Goal: Task Accomplishment & Management: Use online tool/utility

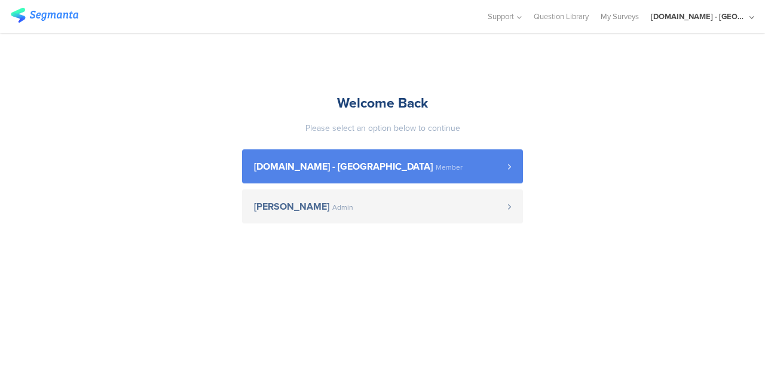
click at [441, 168] on span "[DOMAIN_NAME] - [GEOGRAPHIC_DATA] Member" at bounding box center [381, 167] width 254 height 10
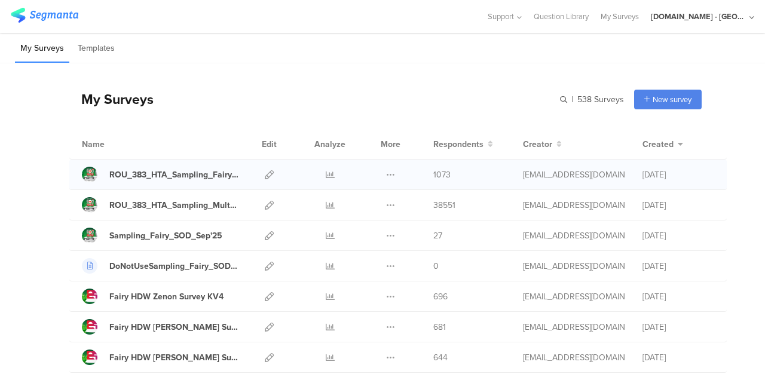
click at [316, 173] on div at bounding box center [330, 175] width 36 height 30
click at [326, 176] on icon at bounding box center [330, 174] width 9 height 9
click at [326, 203] on icon at bounding box center [330, 205] width 9 height 9
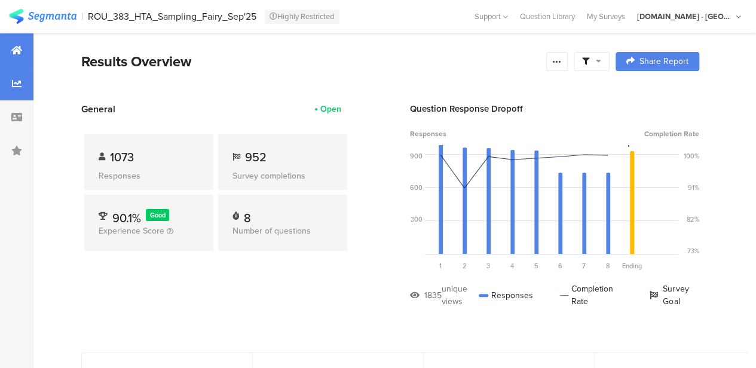
click at [19, 85] on icon at bounding box center [17, 84] width 10 height 10
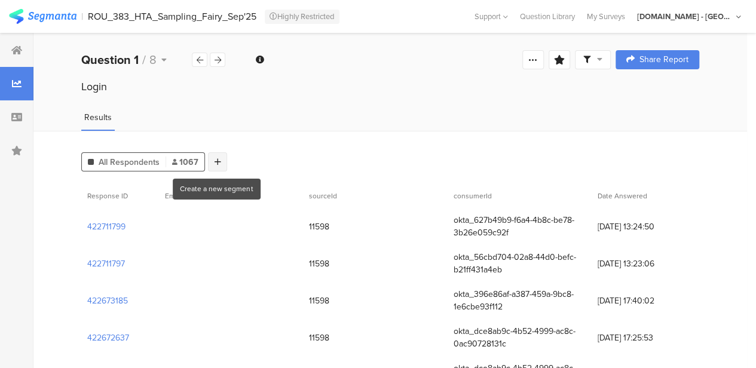
click at [215, 163] on icon at bounding box center [218, 162] width 7 height 8
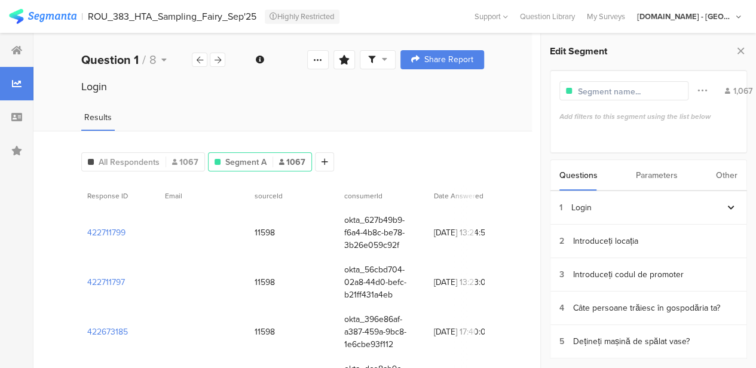
click at [725, 178] on div "Other" at bounding box center [727, 175] width 22 height 30
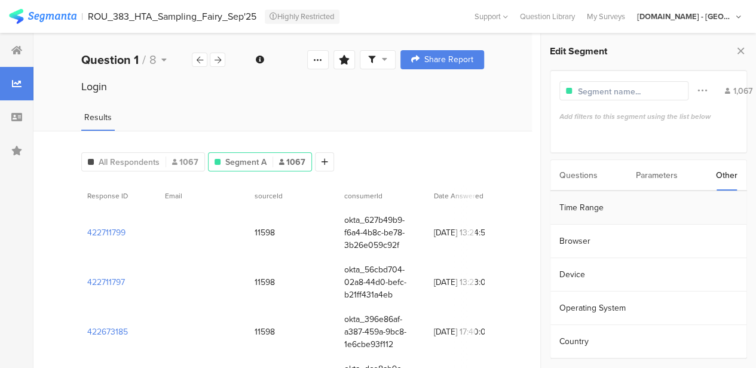
click at [595, 207] on section "Time Range" at bounding box center [649, 207] width 196 height 33
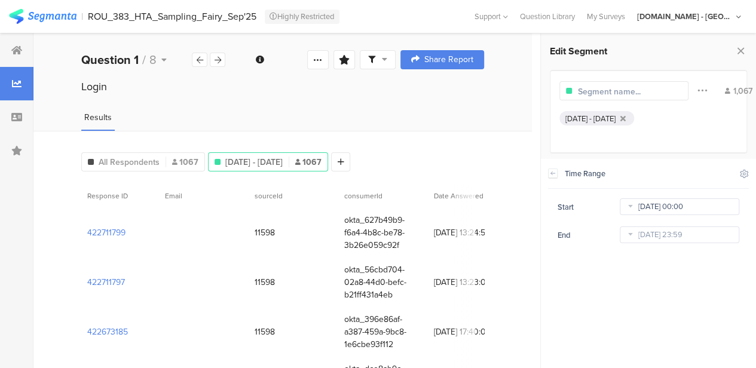
click at [656, 207] on input "[DATE] 00:00" at bounding box center [680, 206] width 120 height 17
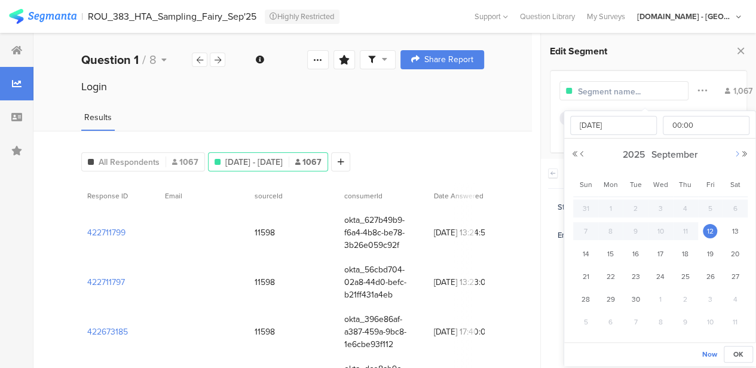
click at [737, 152] on button "Next Month" at bounding box center [737, 154] width 7 height 7
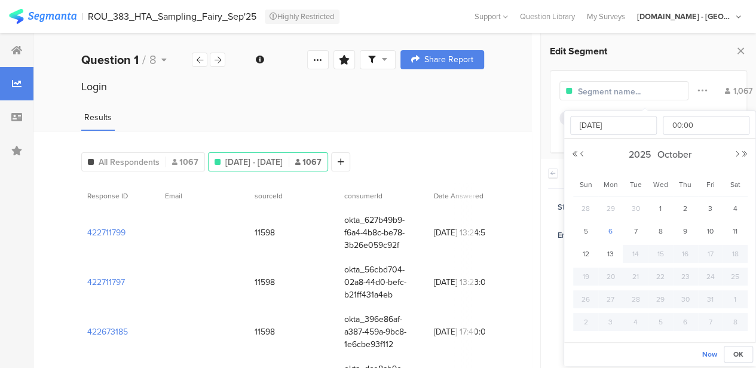
click at [610, 231] on span "6" at bounding box center [611, 231] width 14 height 14
type input "[DATE] 00:00"
type input "[DATE]"
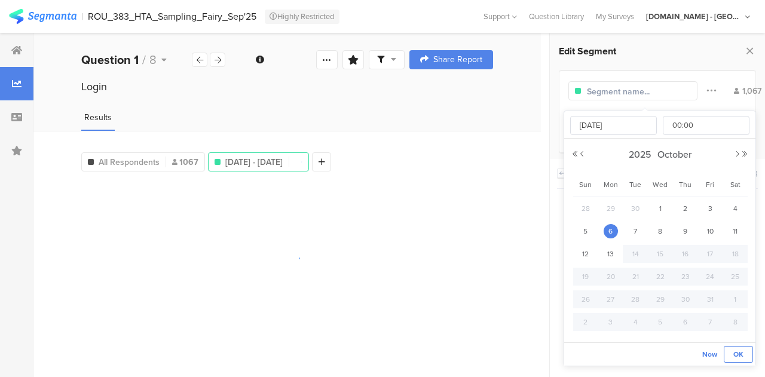
click at [744, 353] on button "OK" at bounding box center [738, 354] width 29 height 17
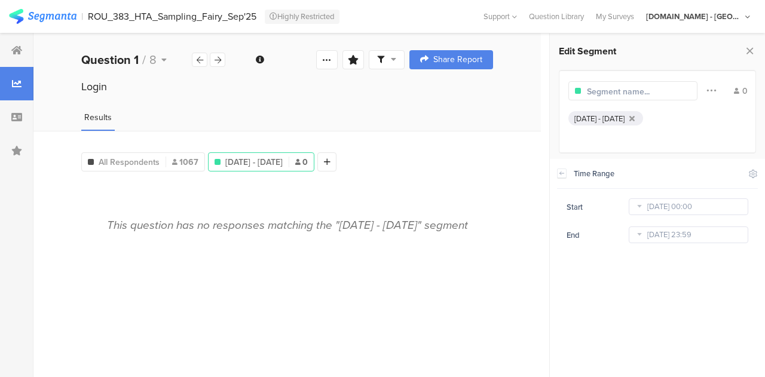
click at [625, 115] on div "Oct 06, 2025 - Oct 13, 2025" at bounding box center [600, 118] width 50 height 11
click at [643, 124] on div "Oct 06, 2025 - Oct 13, 2025" at bounding box center [606, 118] width 75 height 14
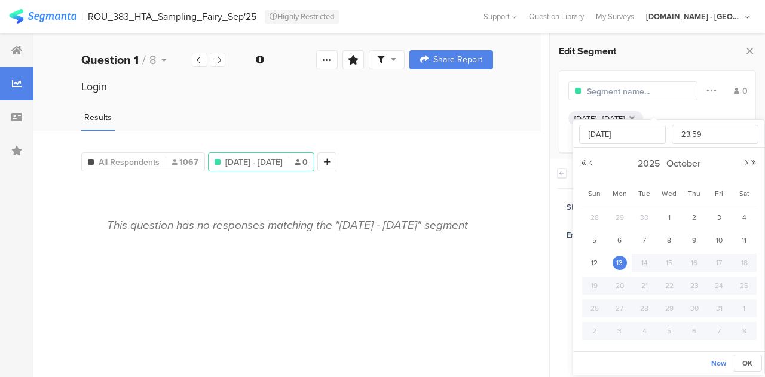
click at [662, 231] on input "Oct 13 2025 23:59" at bounding box center [689, 235] width 120 height 17
click at [592, 262] on span "12" at bounding box center [595, 263] width 14 height 14
type input "[DATE] 23:59"
type input "[DATE]"
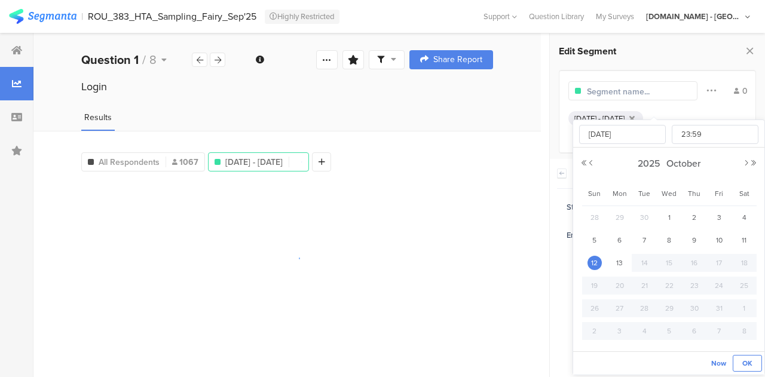
click at [745, 364] on span "OK" at bounding box center [748, 363] width 10 height 11
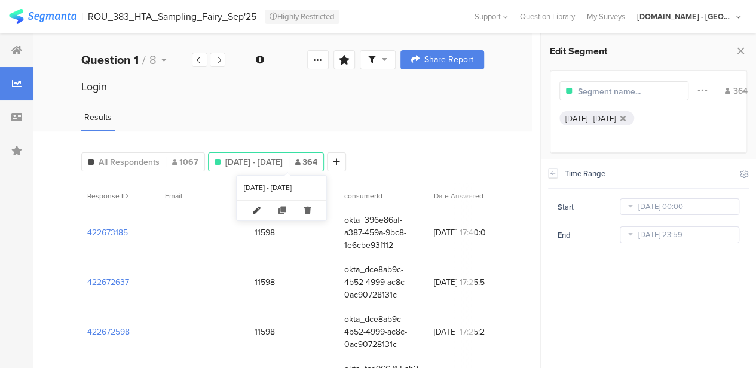
click at [261, 212] on icon at bounding box center [257, 211] width 26 height 20
click at [555, 172] on icon at bounding box center [553, 174] width 8 height 10
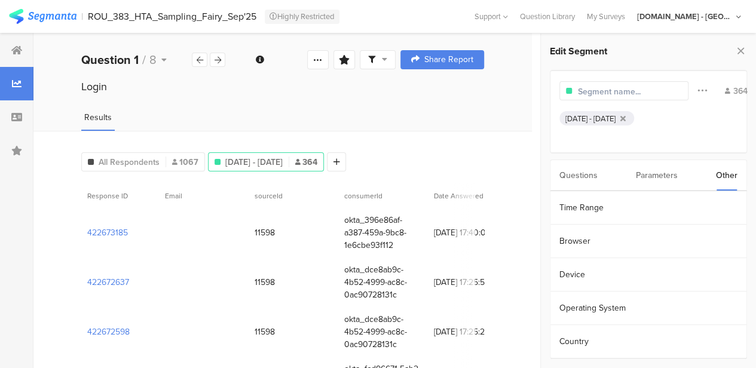
click at [590, 175] on div "Questions" at bounding box center [579, 175] width 38 height 30
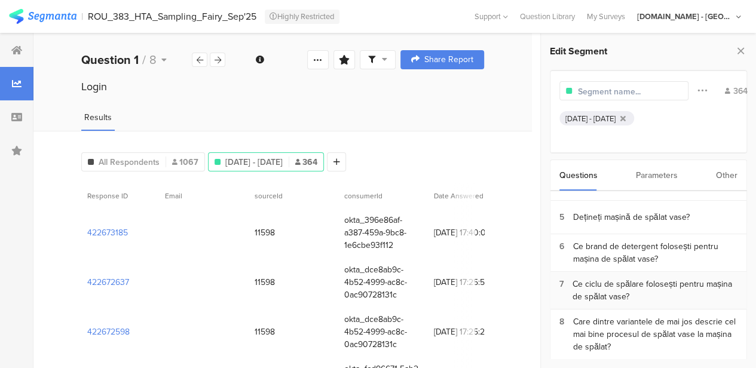
scroll to position [125, 0]
click at [640, 210] on div "Dețineți mașină de spălat vase?" at bounding box center [631, 216] width 116 height 13
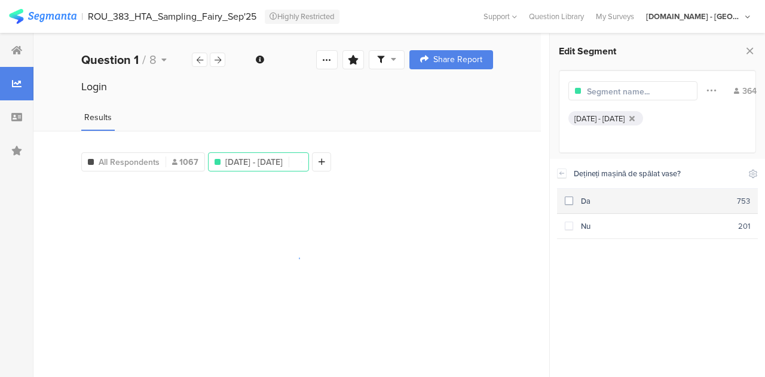
click at [569, 200] on span at bounding box center [569, 201] width 8 height 8
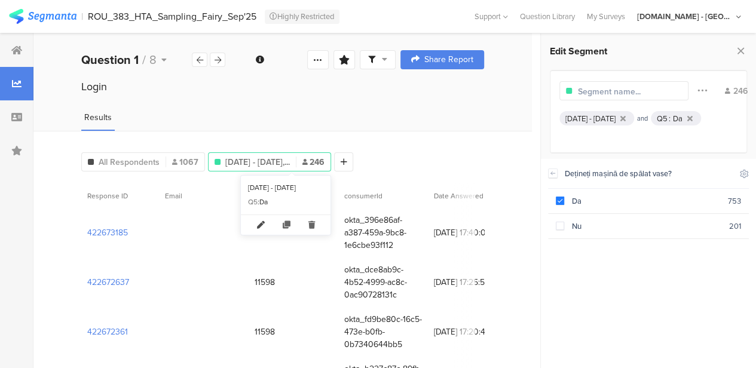
click at [266, 219] on icon at bounding box center [261, 225] width 26 height 20
click at [688, 123] on icon at bounding box center [690, 119] width 5 height 8
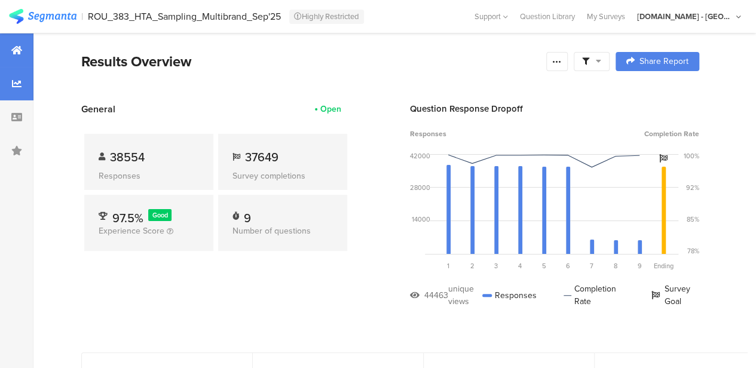
click at [19, 85] on icon at bounding box center [17, 84] width 10 height 10
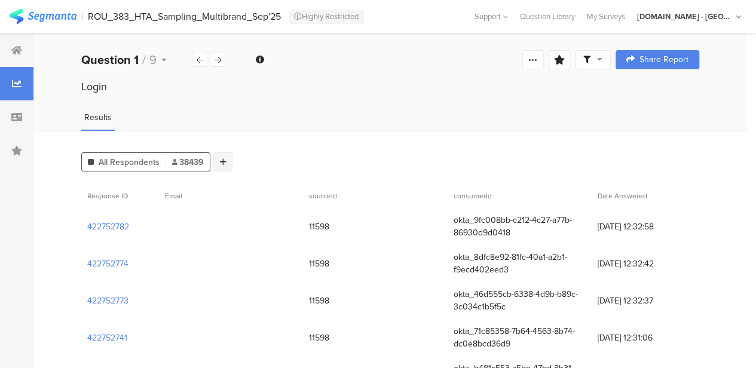
click at [227, 162] on div at bounding box center [222, 161] width 19 height 19
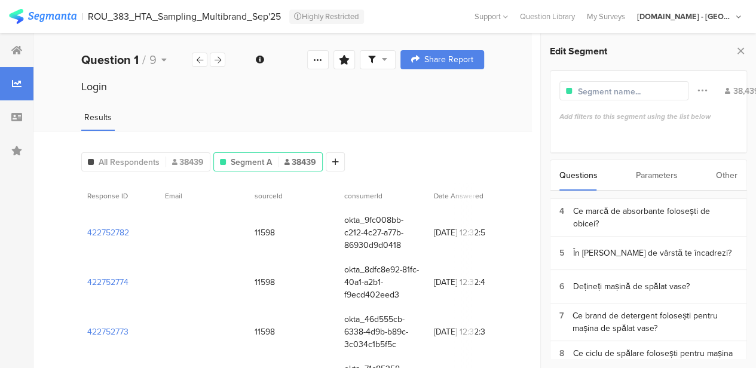
scroll to position [110, 0]
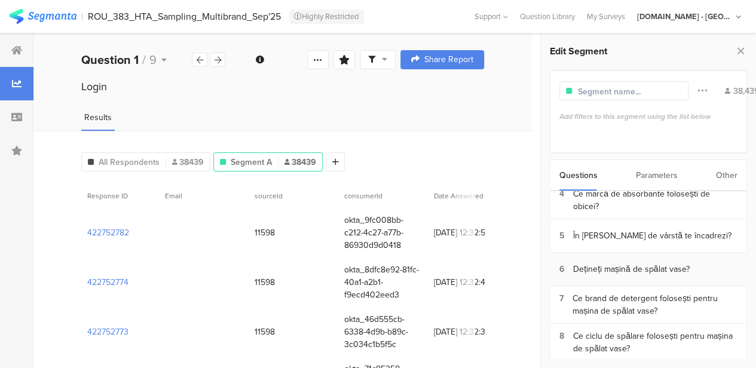
click at [637, 270] on div "Dețineți mașină de spălat vase?" at bounding box center [631, 269] width 116 height 13
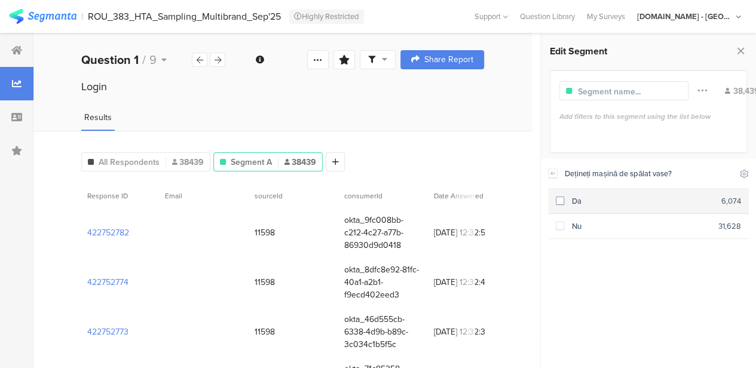
click at [561, 199] on span at bounding box center [560, 201] width 8 height 8
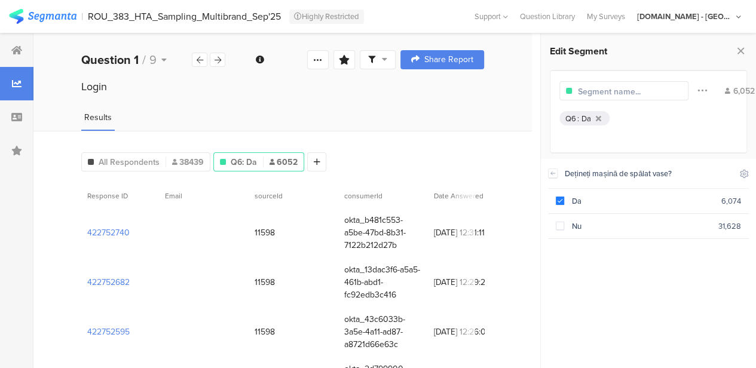
click at [547, 173] on section "Dețineți mașină de spălat vase? Include Respondents Da 6,074 Nu 31,628" at bounding box center [648, 263] width 215 height 209
click at [549, 175] on icon at bounding box center [553, 174] width 8 height 10
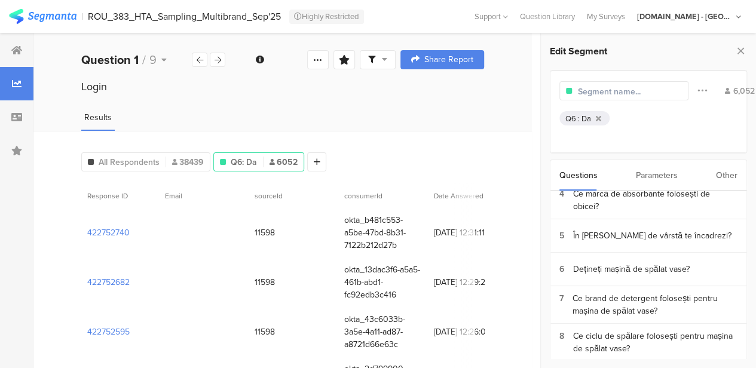
click at [730, 176] on div "Other" at bounding box center [727, 175] width 22 height 30
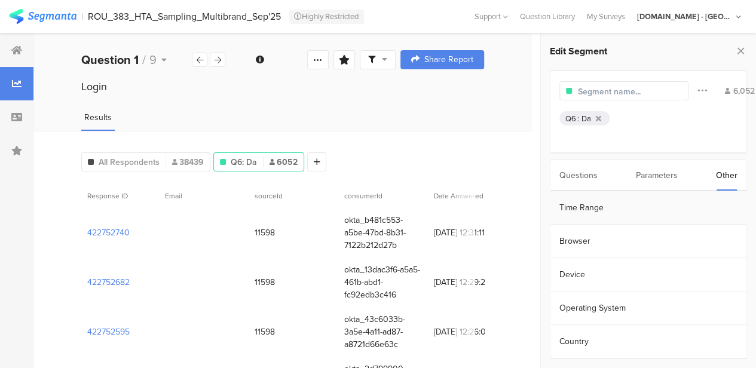
click at [586, 209] on section "Time Range" at bounding box center [649, 207] width 196 height 33
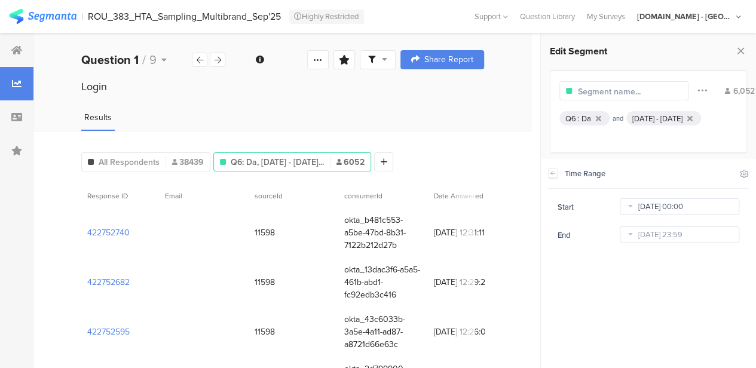
click at [660, 207] on input "[DATE] 00:00" at bounding box center [680, 206] width 120 height 17
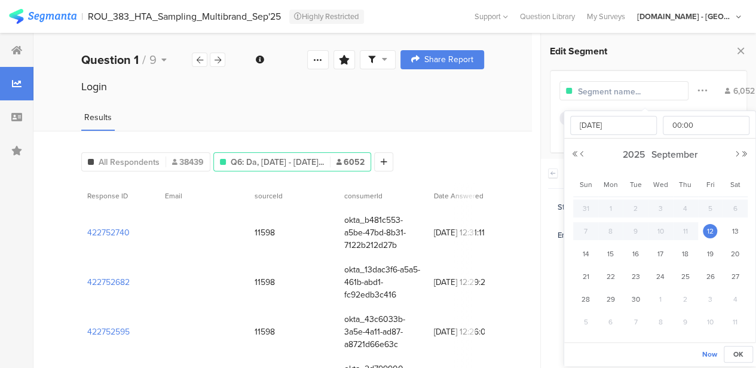
click at [609, 320] on span "6" at bounding box center [611, 322] width 14 height 14
type input "[DATE] 00:00"
type input "[DATE]"
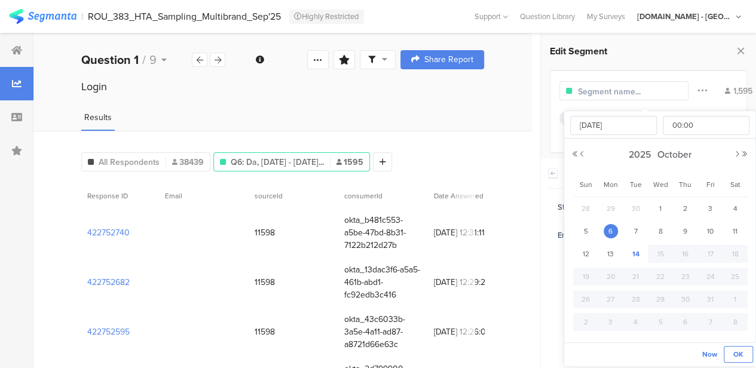
click at [742, 355] on span "OK" at bounding box center [739, 354] width 10 height 11
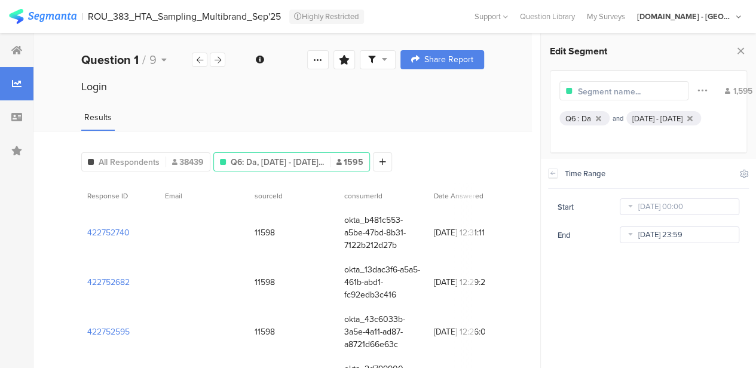
click at [653, 234] on input "[DATE] 23:59" at bounding box center [680, 235] width 120 height 17
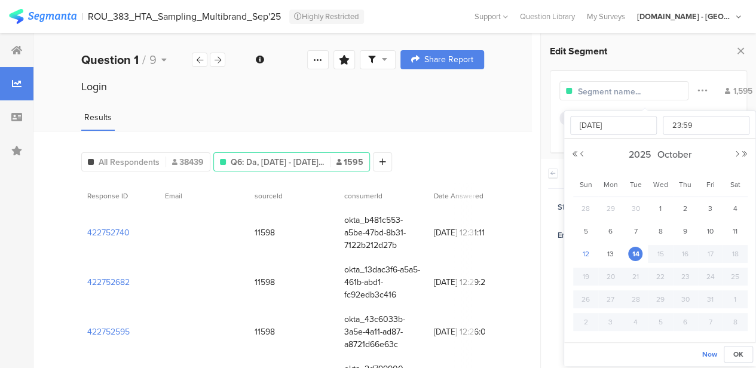
click at [582, 254] on span "12" at bounding box center [586, 254] width 14 height 14
type input "[DATE] 23:59"
type input "[DATE]"
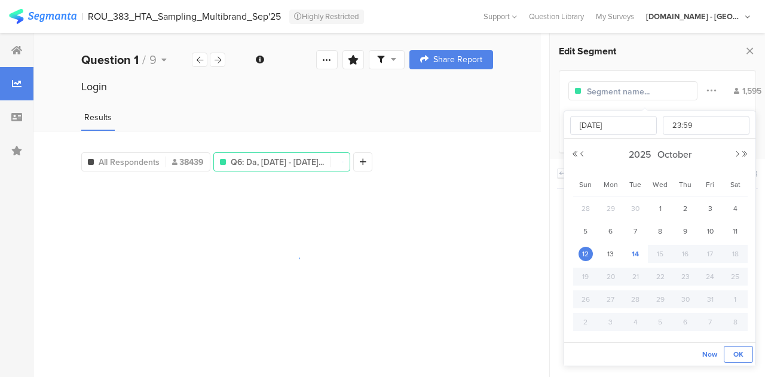
click at [732, 350] on button "OK" at bounding box center [738, 354] width 29 height 17
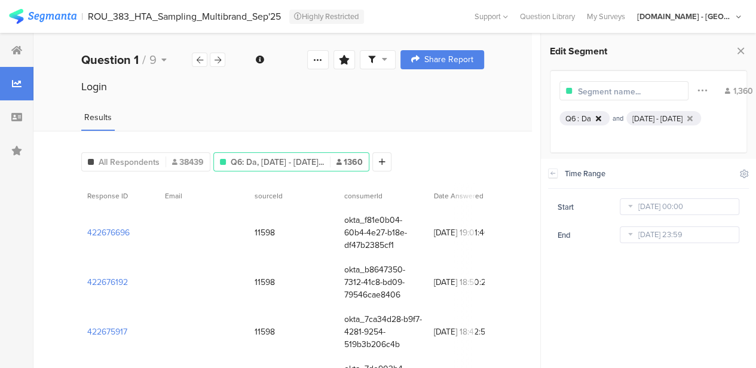
click at [597, 118] on icon at bounding box center [598, 119] width 5 height 8
click at [553, 170] on icon at bounding box center [553, 174] width 8 height 10
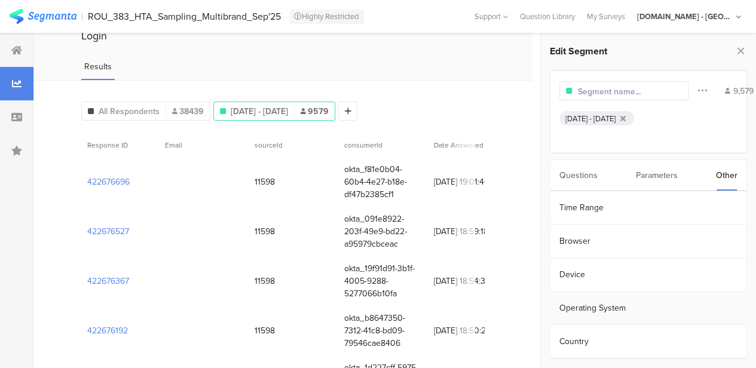
scroll to position [50, 0]
click at [570, 178] on div "Questions" at bounding box center [579, 175] width 38 height 30
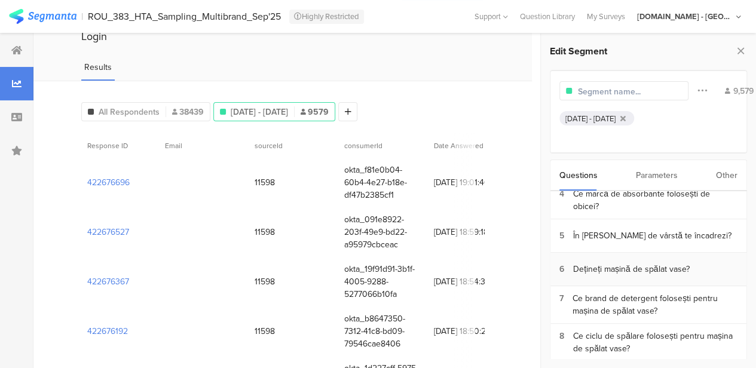
click at [617, 266] on div "Dețineți mașină de spălat vase?" at bounding box center [631, 269] width 116 height 13
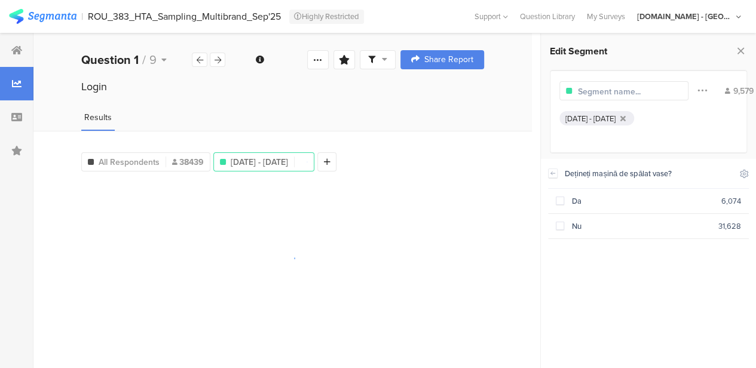
scroll to position [0, 0]
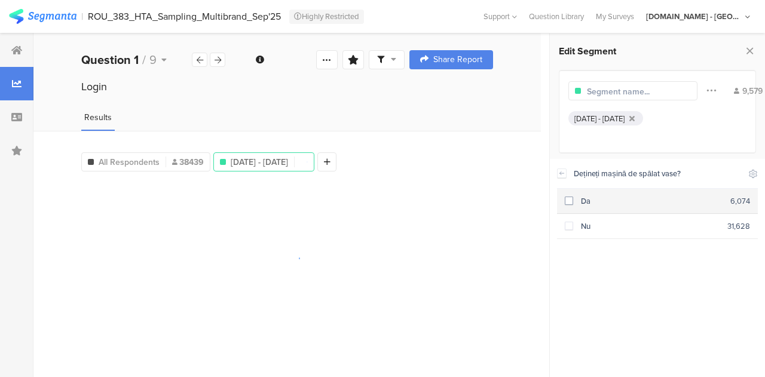
click at [572, 200] on span at bounding box center [569, 201] width 8 height 8
